Goal: Task Accomplishment & Management: Use online tool/utility

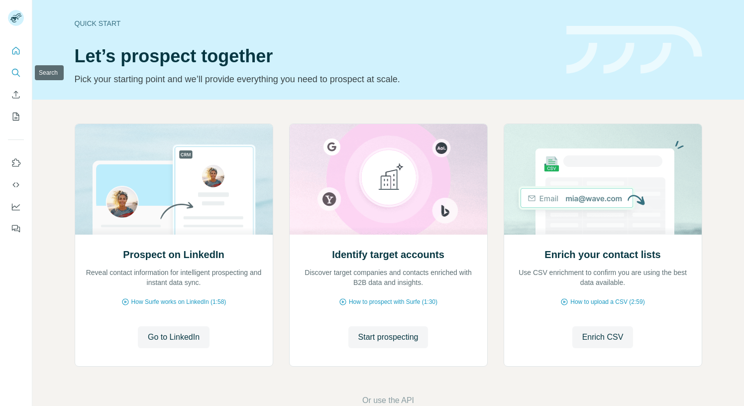
click at [17, 72] on icon "Search" at bounding box center [16, 73] width 10 height 10
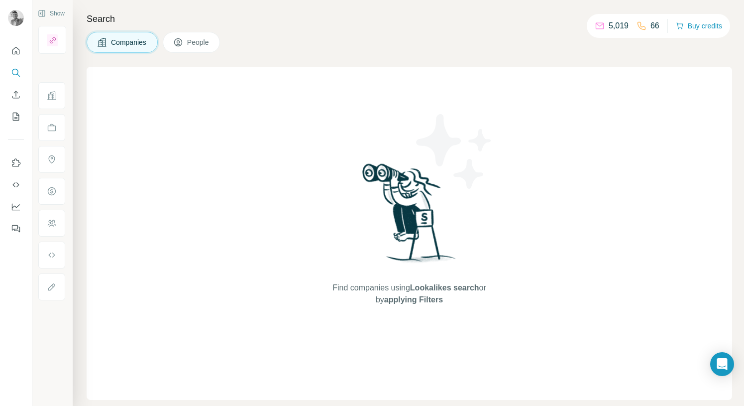
click at [204, 46] on span "People" at bounding box center [198, 42] width 23 height 10
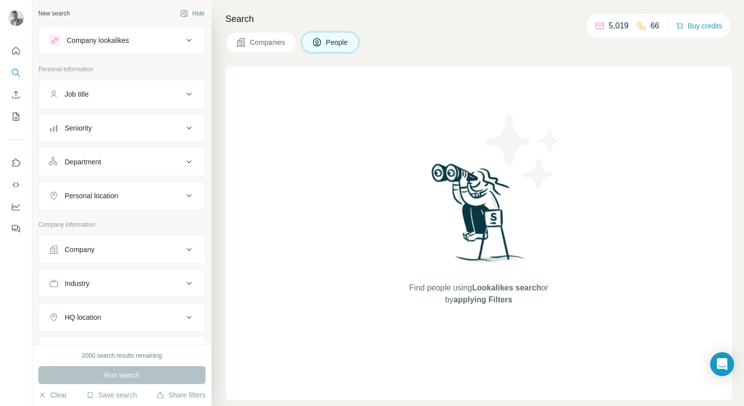
click at [138, 33] on button "Company lookalikes" at bounding box center [122, 40] width 166 height 24
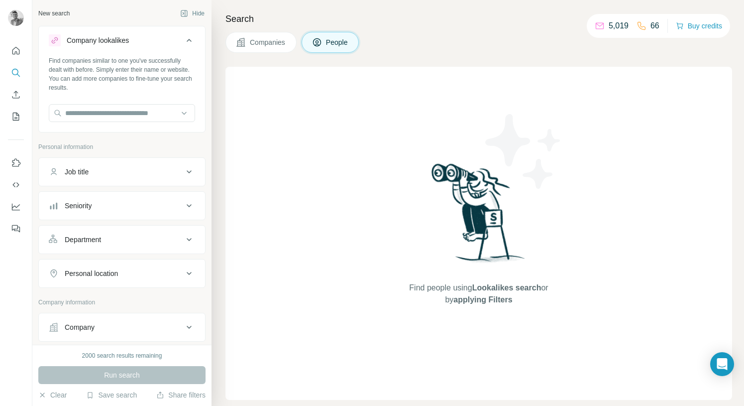
click at [152, 37] on div "Company lookalikes" at bounding box center [116, 40] width 134 height 12
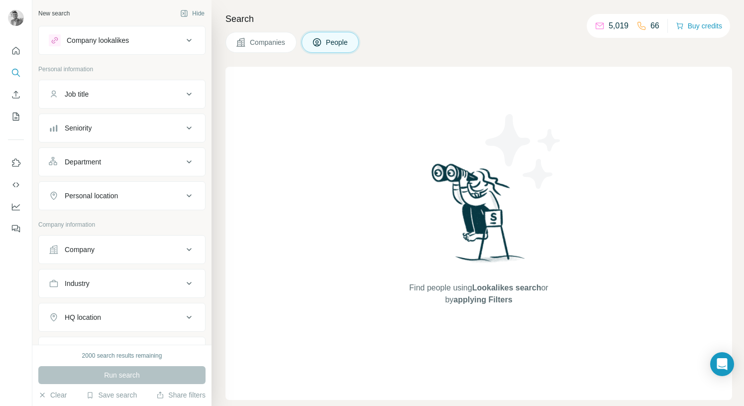
click at [480, 40] on div "Companies People" at bounding box center [479, 42] width 507 height 21
click at [327, 46] on button "People" at bounding box center [331, 42] width 58 height 21
click at [255, 32] on button "Companies" at bounding box center [261, 42] width 71 height 21
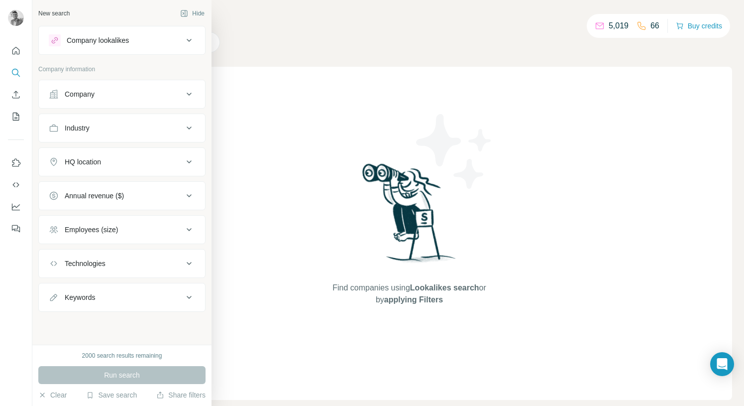
click at [64, 41] on div "Company lookalikes" at bounding box center [116, 40] width 134 height 12
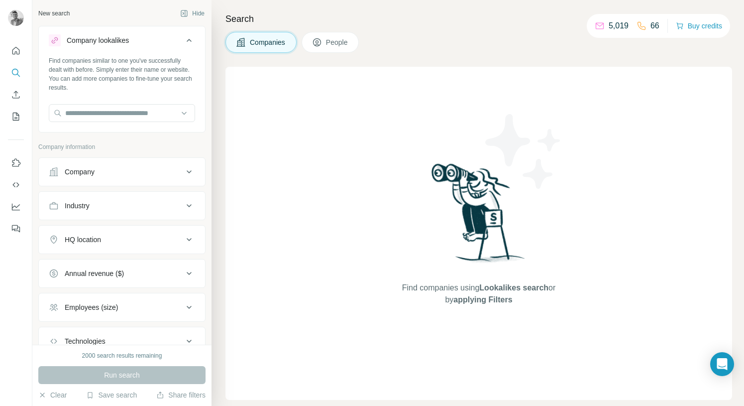
click at [266, 45] on span "Companies" at bounding box center [268, 42] width 36 height 10
click at [110, 111] on input "text" at bounding box center [122, 113] width 146 height 18
click at [168, 170] on div "Company" at bounding box center [116, 172] width 134 height 10
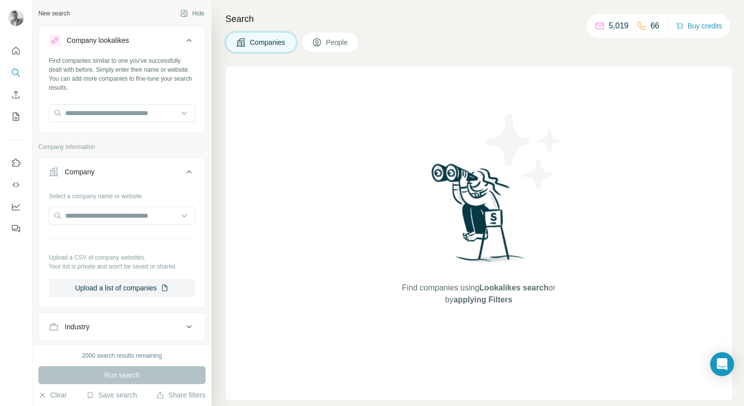
click at [155, 206] on div "Select a company name or website Upload a CSV of company websites. Your list is…" at bounding box center [122, 242] width 146 height 109
click at [154, 209] on input "text" at bounding box center [122, 216] width 146 height 18
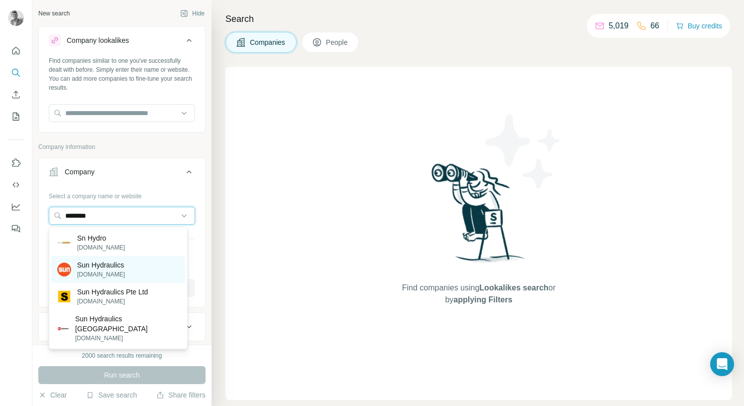
type input "********"
click at [147, 275] on div "Sun Hydraulics [DOMAIN_NAME]" at bounding box center [118, 269] width 134 height 27
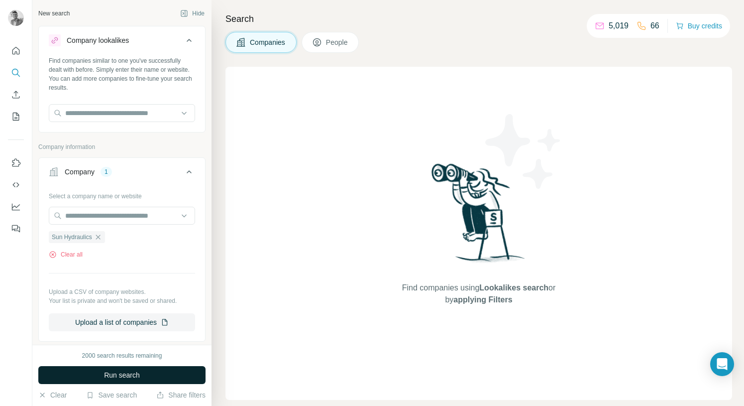
click at [151, 370] on button "Run search" at bounding box center [121, 375] width 167 height 18
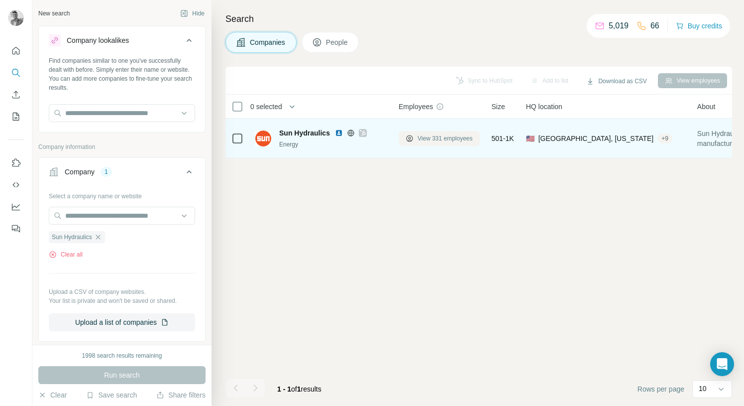
click at [435, 136] on span "View 331 employees" at bounding box center [445, 138] width 55 height 9
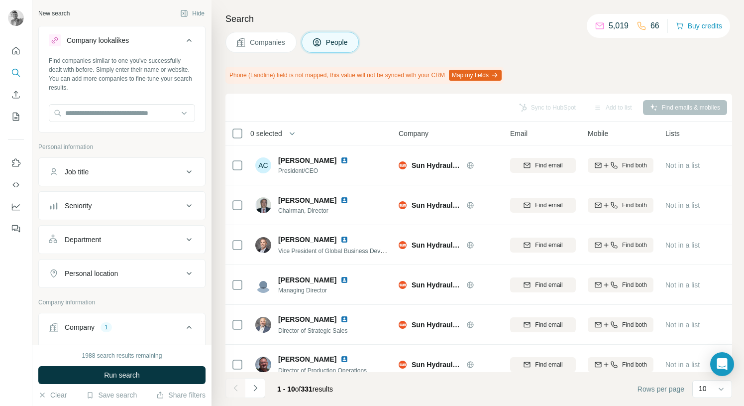
click at [144, 207] on div "Seniority" at bounding box center [116, 206] width 134 height 10
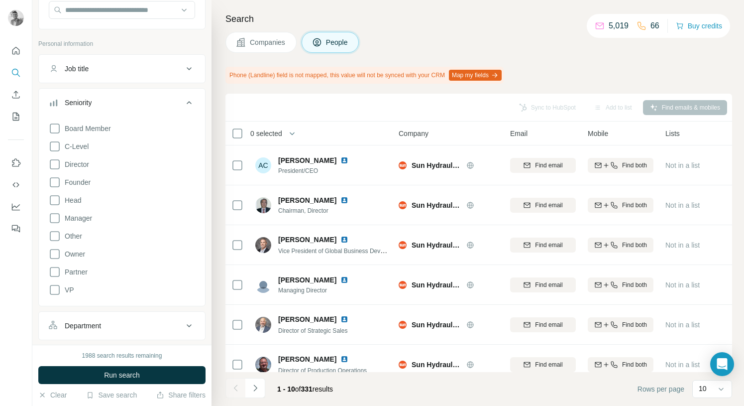
scroll to position [133, 0]
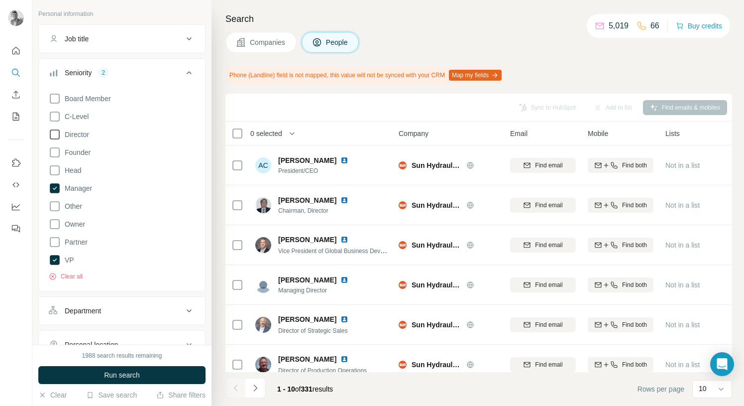
click at [56, 133] on icon at bounding box center [55, 134] width 12 height 12
click at [89, 116] on span "C-Level" at bounding box center [75, 117] width 28 height 10
click at [131, 395] on button "Save search" at bounding box center [111, 395] width 51 height 10
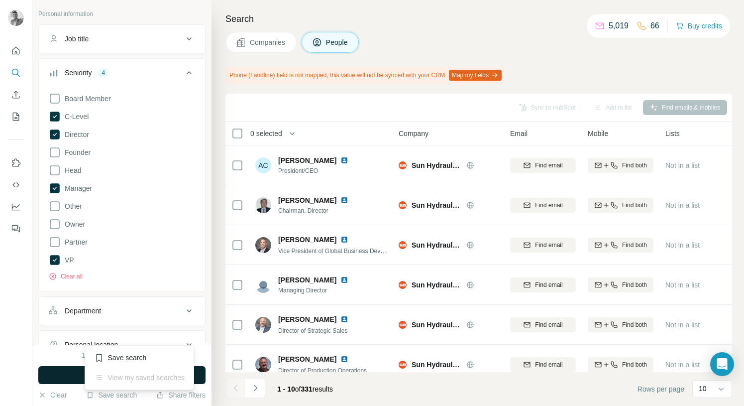
click at [48, 373] on button "Run search" at bounding box center [121, 375] width 167 height 18
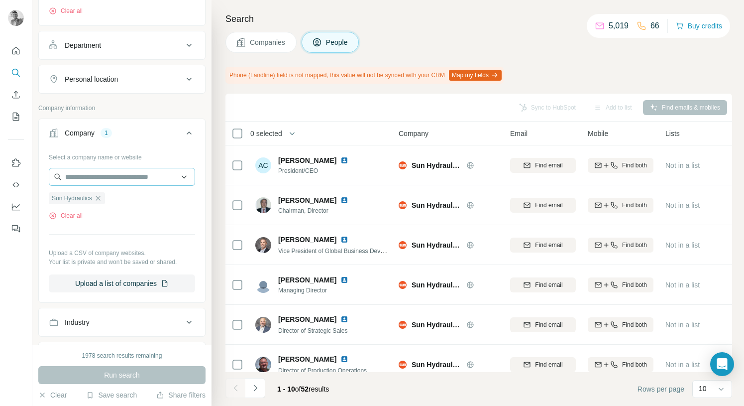
scroll to position [265, 0]
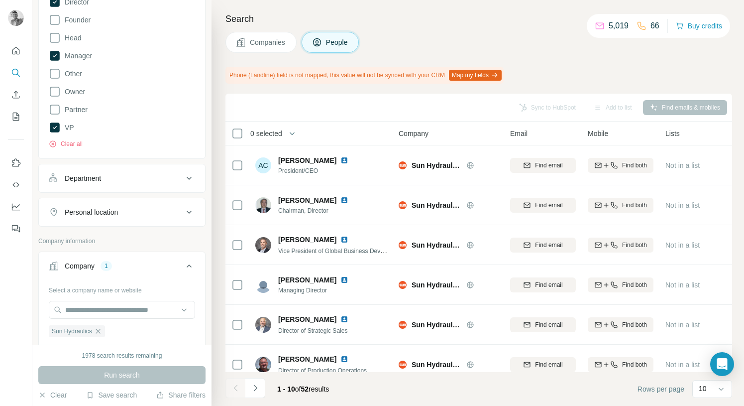
click at [166, 185] on button "Department" at bounding box center [122, 178] width 166 height 24
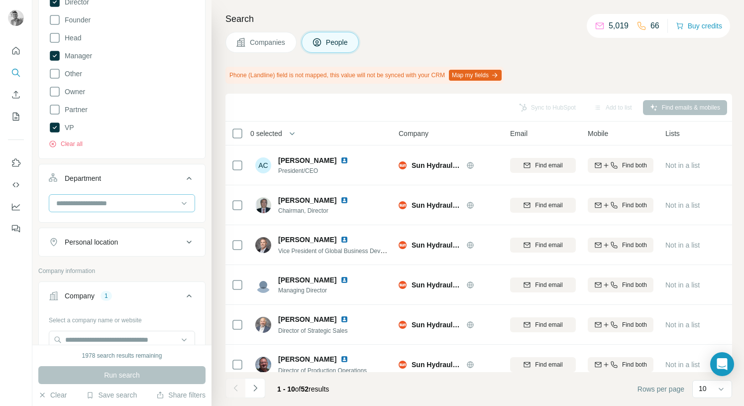
click at [166, 206] on input at bounding box center [116, 203] width 123 height 11
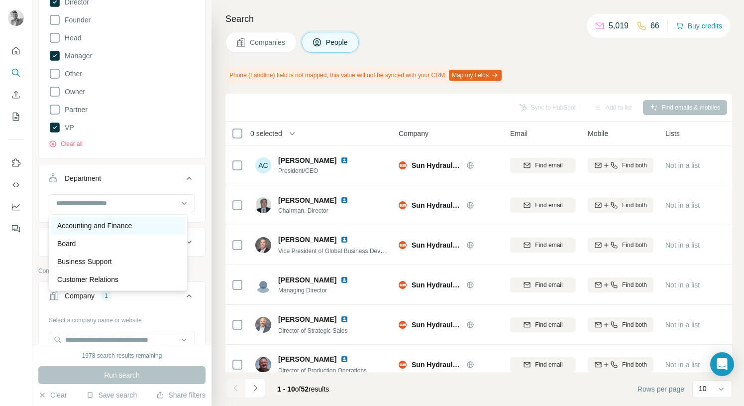
click at [149, 228] on div "Accounting and Finance" at bounding box center [118, 226] width 122 height 10
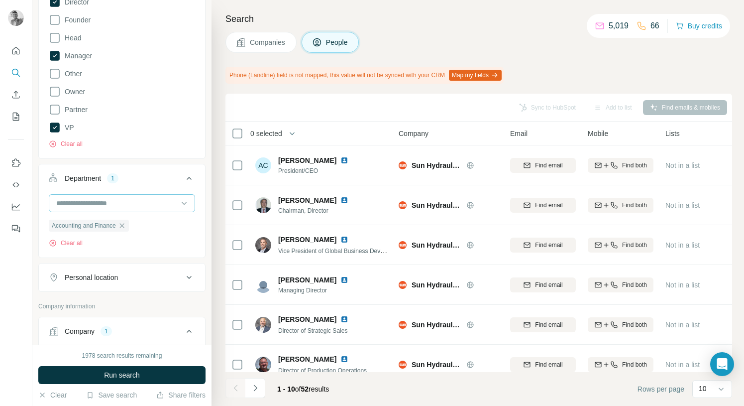
click at [152, 205] on input at bounding box center [116, 203] width 123 height 11
click at [157, 168] on button "Department 1" at bounding box center [122, 180] width 166 height 28
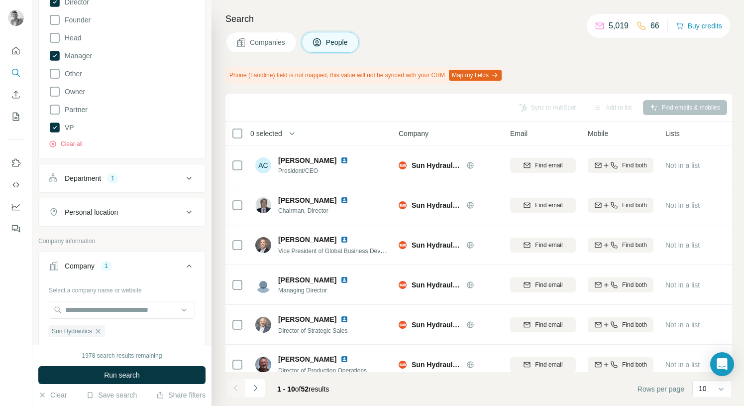
click at [124, 186] on button "Department 1" at bounding box center [122, 178] width 166 height 24
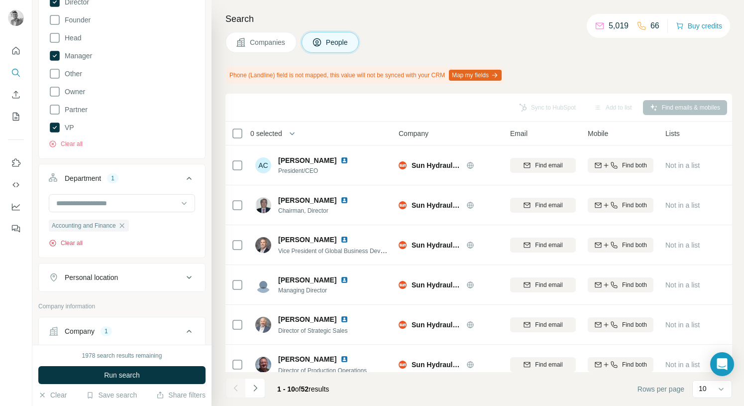
click at [56, 245] on icon "button" at bounding box center [53, 243] width 8 height 8
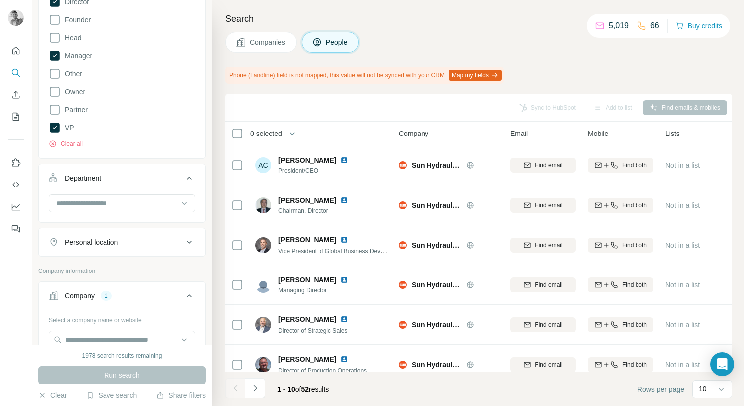
click at [104, 372] on div "Run search" at bounding box center [121, 375] width 167 height 18
click at [104, 371] on div "Run search" at bounding box center [121, 375] width 167 height 18
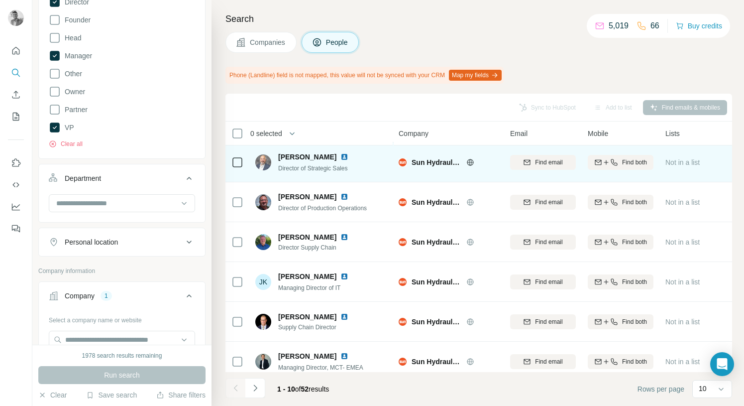
scroll to position [177, 0]
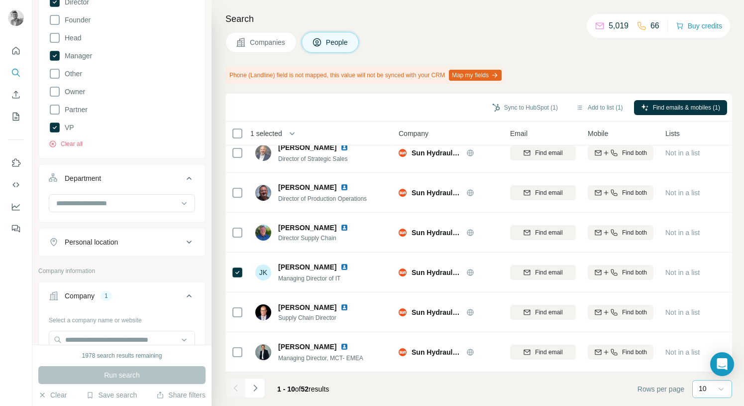
click at [723, 392] on icon at bounding box center [722, 389] width 10 height 10
click at [705, 311] on p "60" at bounding box center [705, 313] width 8 height 10
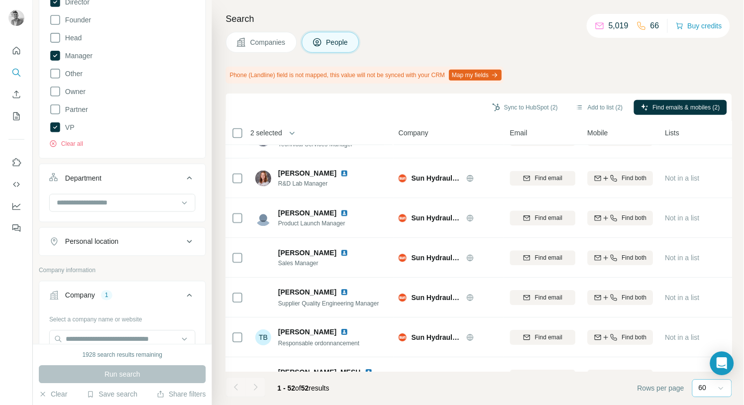
scroll to position [1850, 0]
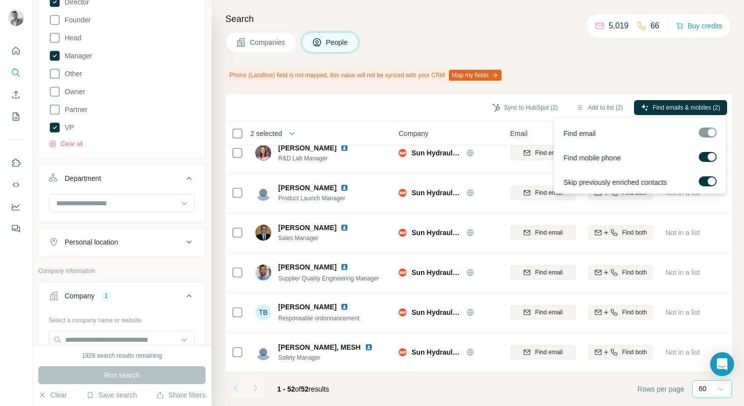
click at [713, 134] on div at bounding box center [708, 132] width 18 height 10
click at [662, 108] on span "Find emails & mobiles (2)" at bounding box center [686, 107] width 67 height 9
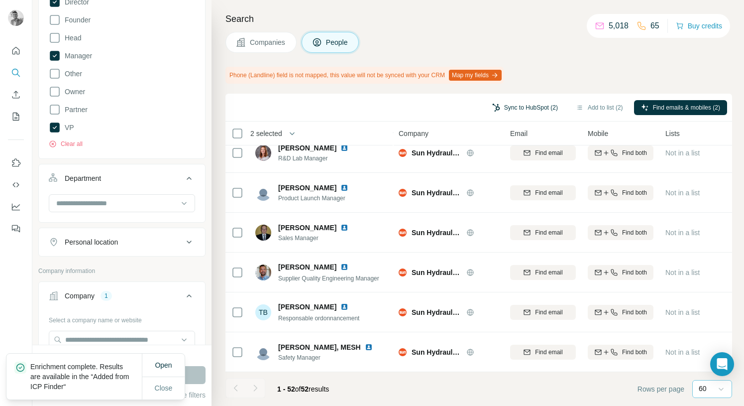
click at [530, 110] on button "Sync to HubSpot (2)" at bounding box center [525, 107] width 80 height 15
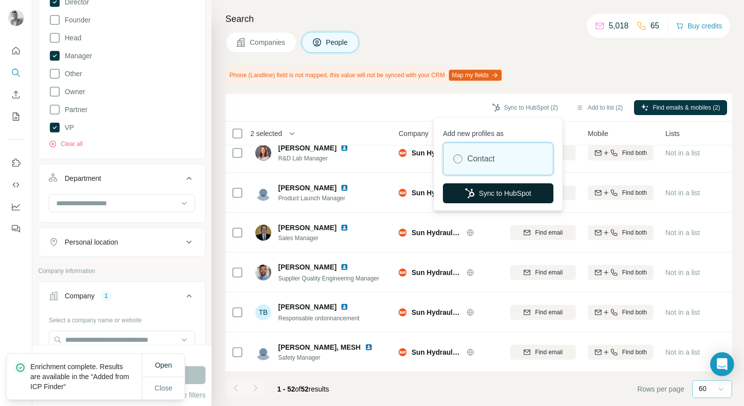
click at [515, 193] on button "Sync to HubSpot" at bounding box center [498, 193] width 111 height 20
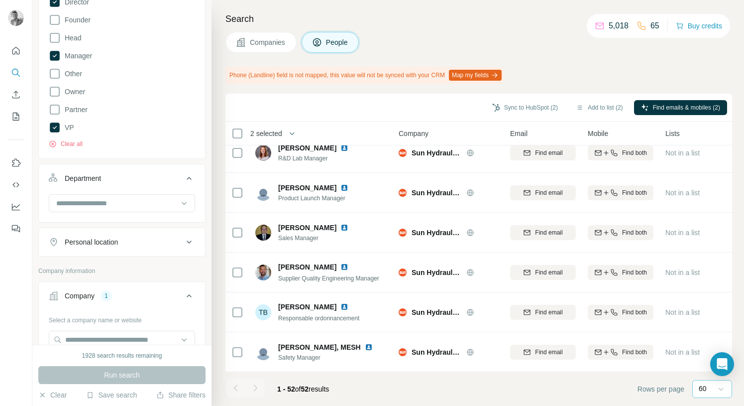
click at [606, 71] on div "Phone (Landline) field is not mapped, this value will not be synced with your C…" at bounding box center [479, 75] width 507 height 17
